Goal: Task Accomplishment & Management: Manage account settings

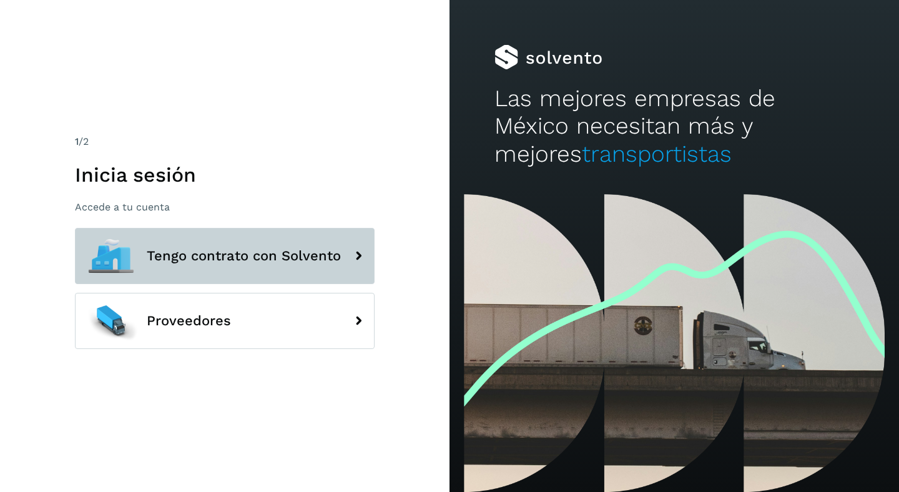
click at [288, 255] on span "Tengo contrato con Solvento" at bounding box center [244, 255] width 194 height 15
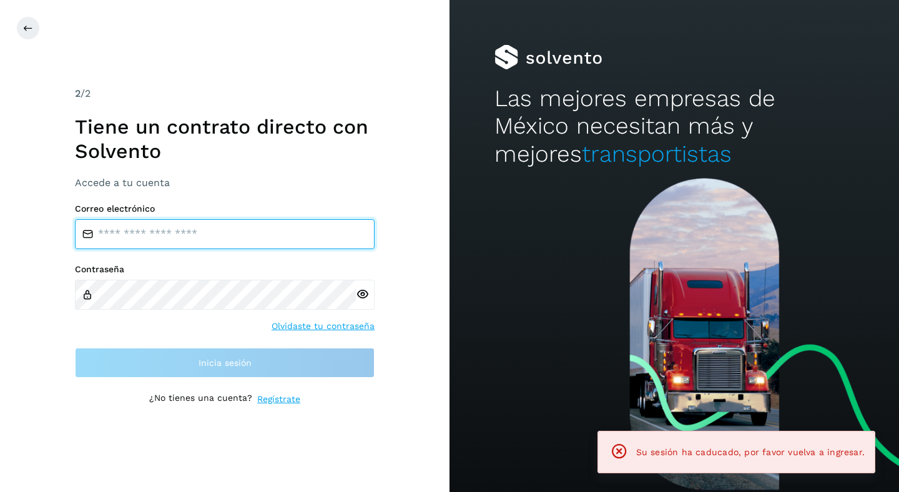
type input "**********"
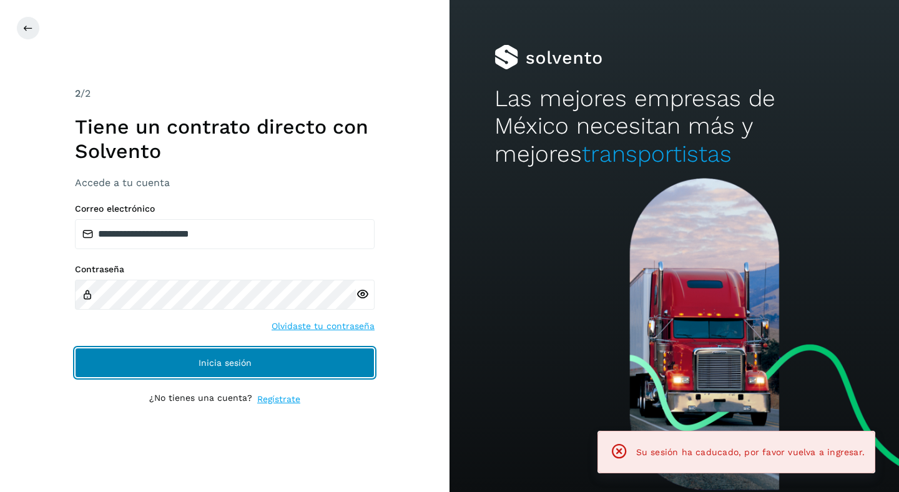
click at [215, 360] on span "Inicia sesión" at bounding box center [225, 362] width 53 height 9
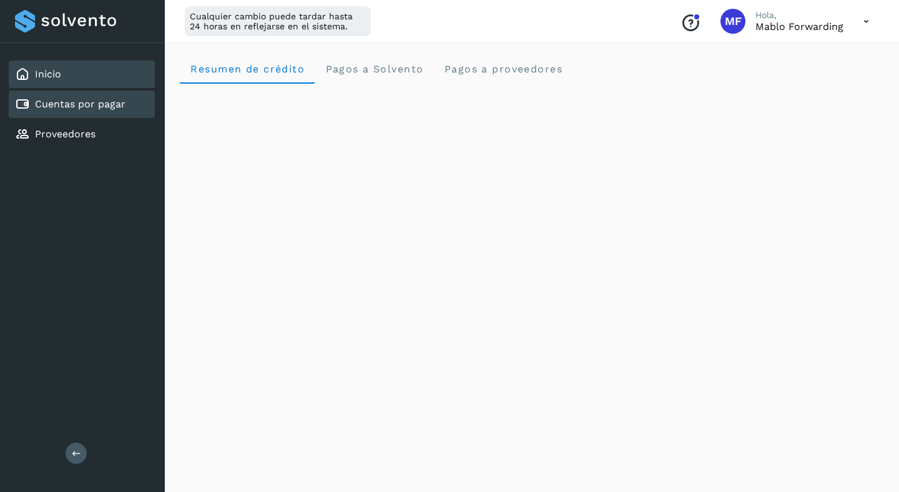
click at [104, 110] on div "Cuentas por pagar" at bounding box center [70, 104] width 110 height 15
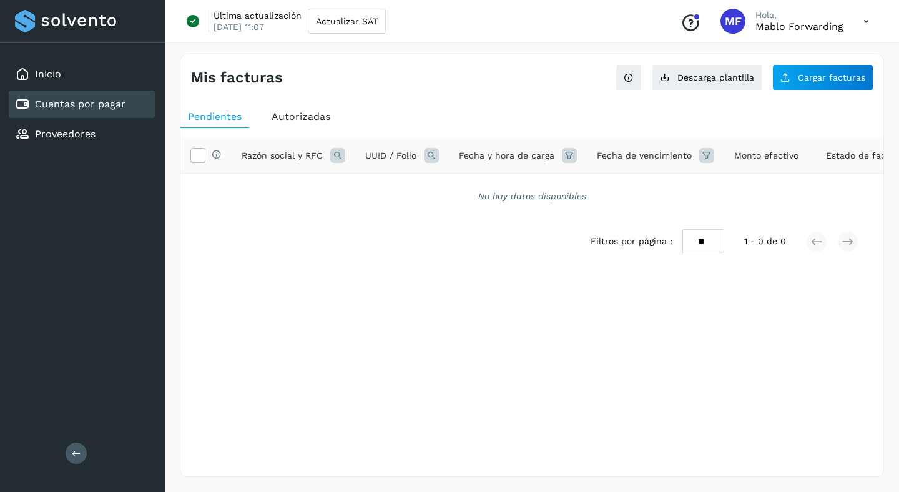
click at [310, 118] on span "Autorizadas" at bounding box center [301, 116] width 59 height 12
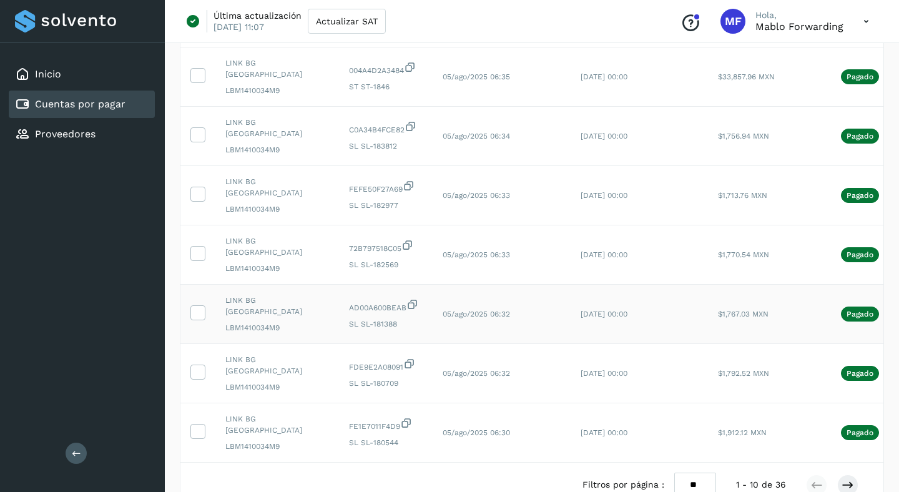
scroll to position [362, 0]
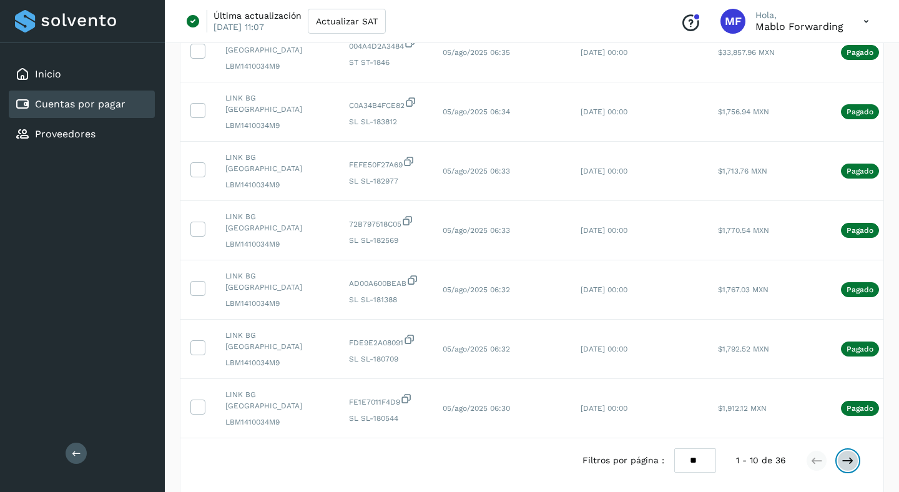
click at [848, 454] on icon at bounding box center [848, 460] width 12 height 12
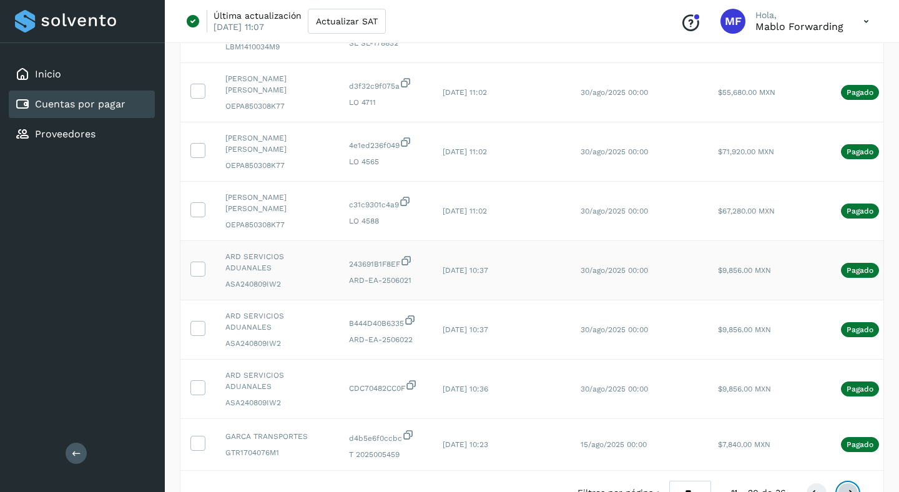
scroll to position [351, 0]
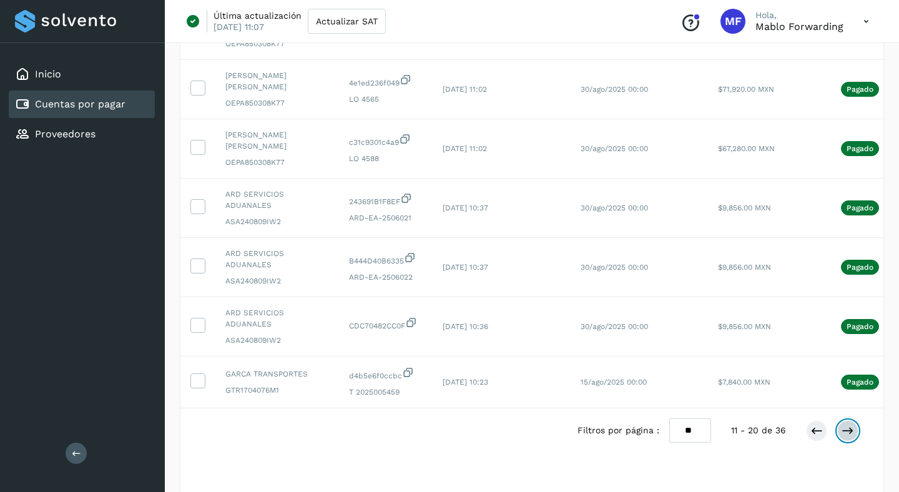
click at [852, 424] on icon at bounding box center [848, 430] width 12 height 12
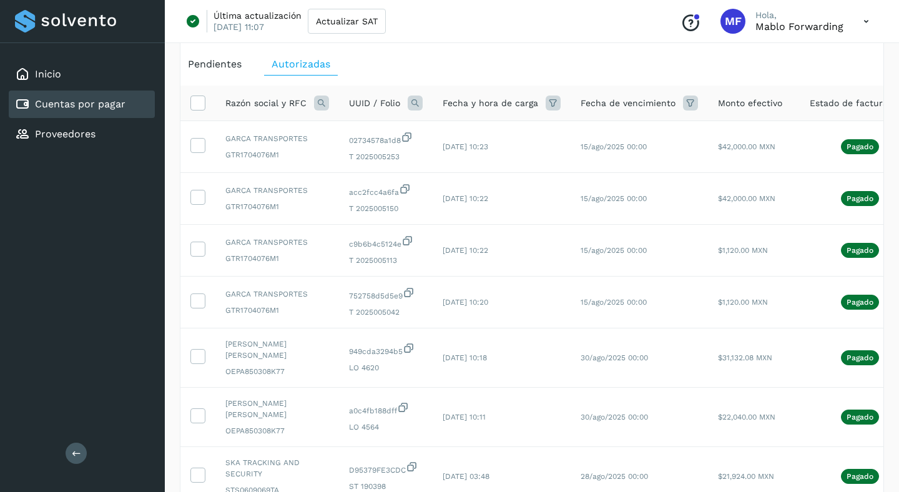
scroll to position [343, 0]
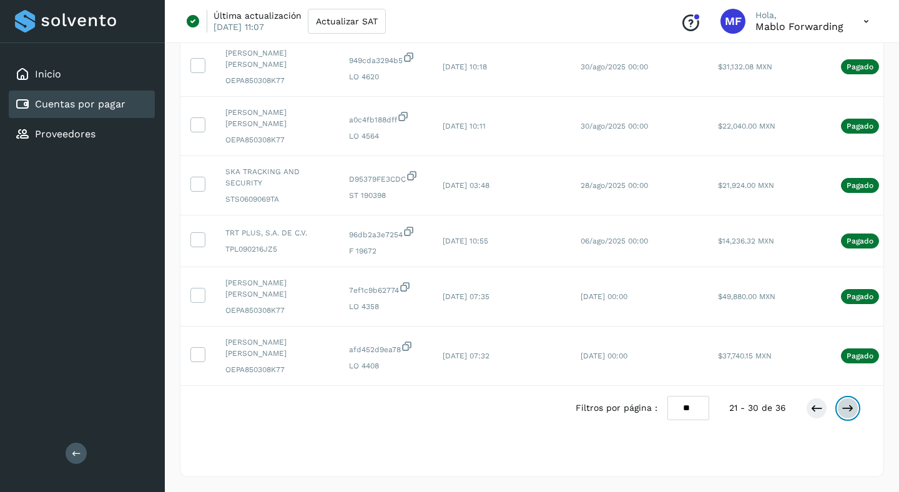
click at [846, 411] on icon at bounding box center [848, 408] width 12 height 12
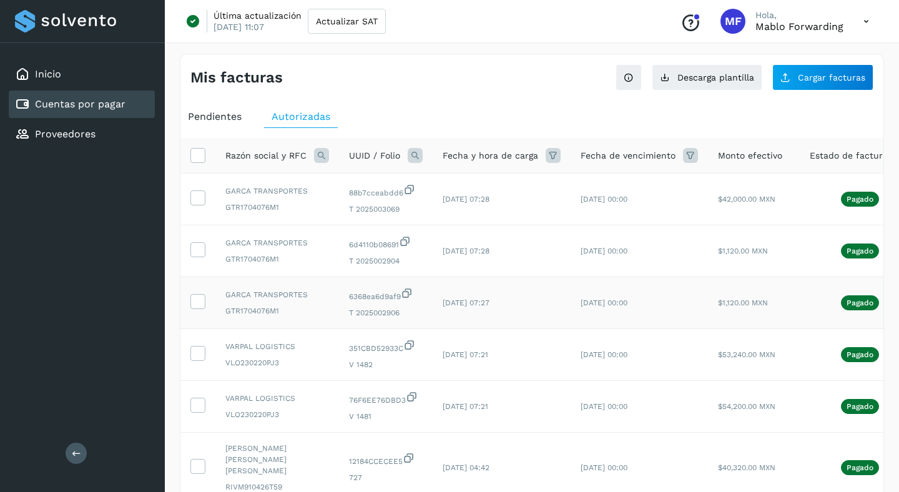
scroll to position [0, 96]
